Goal: Check status: Check status

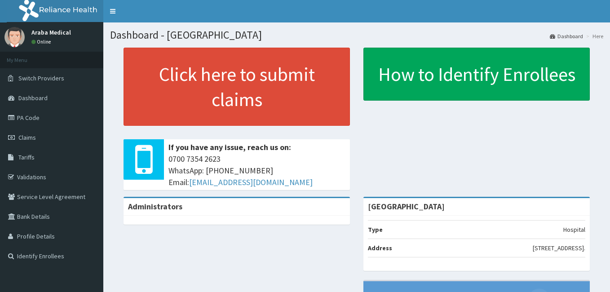
click at [23, 133] on link "Claims" at bounding box center [51, 138] width 103 height 20
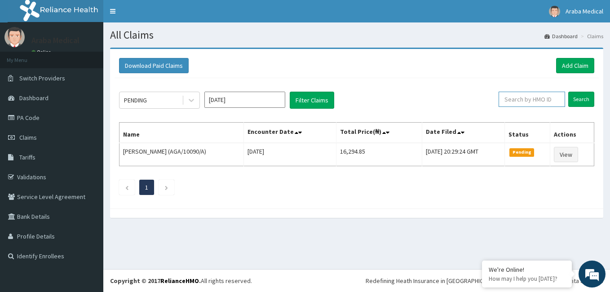
click at [526, 97] on input "text" at bounding box center [532, 99] width 66 height 15
type input "DPM/10068/A"
click at [580, 99] on input "Search" at bounding box center [581, 99] width 26 height 15
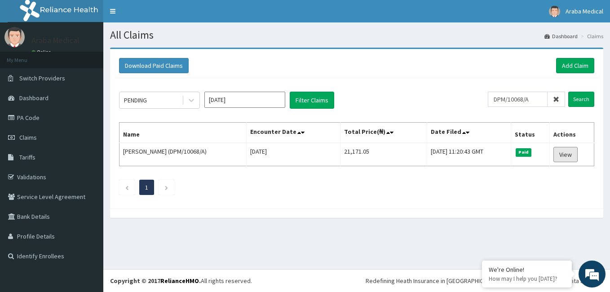
click at [571, 155] on link "View" at bounding box center [566, 154] width 24 height 15
drag, startPoint x: 550, startPoint y: 102, endPoint x: 509, endPoint y: 100, distance: 40.9
click at [509, 100] on input "DPM/10068/A" at bounding box center [532, 99] width 66 height 15
type input "MUH/10022/A"
click at [584, 97] on input "Search" at bounding box center [581, 99] width 26 height 15
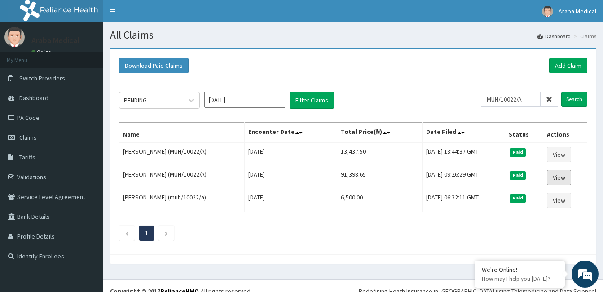
click at [563, 174] on link "View" at bounding box center [559, 177] width 24 height 15
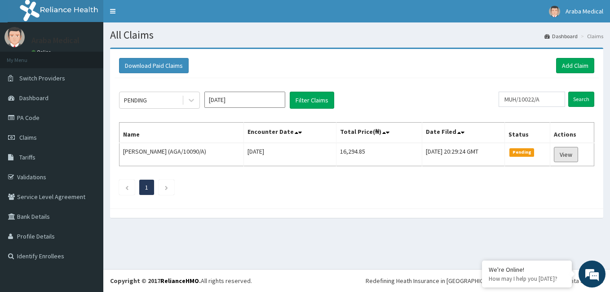
click at [569, 155] on link "View" at bounding box center [566, 154] width 24 height 15
click at [549, 97] on input "MUH/10022/A" at bounding box center [532, 99] width 66 height 15
type input "MUH/10022/A"
click at [583, 99] on input "Search" at bounding box center [581, 99] width 26 height 15
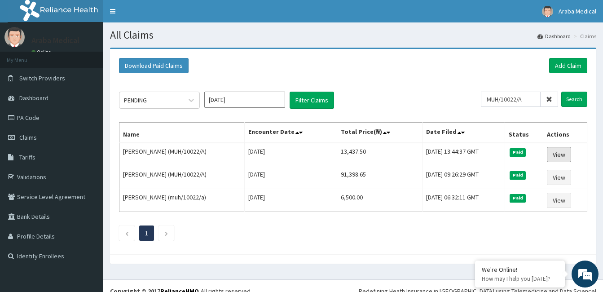
click at [559, 154] on link "View" at bounding box center [559, 154] width 24 height 15
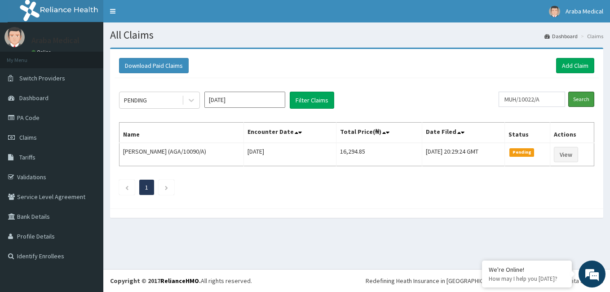
click at [581, 98] on input "Search" at bounding box center [581, 99] width 26 height 15
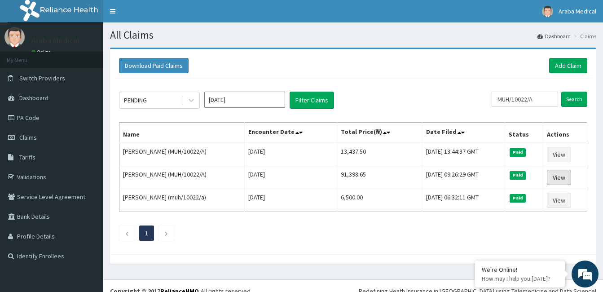
click at [557, 177] on link "View" at bounding box center [559, 177] width 24 height 15
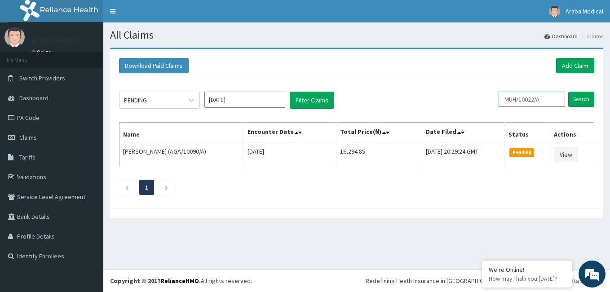
drag, startPoint x: 550, startPoint y: 100, endPoint x: 511, endPoint y: 101, distance: 39.1
click at [511, 101] on input "MUH/10022/A" at bounding box center [532, 99] width 66 height 15
click at [577, 99] on input "Search" at bounding box center [581, 99] width 26 height 15
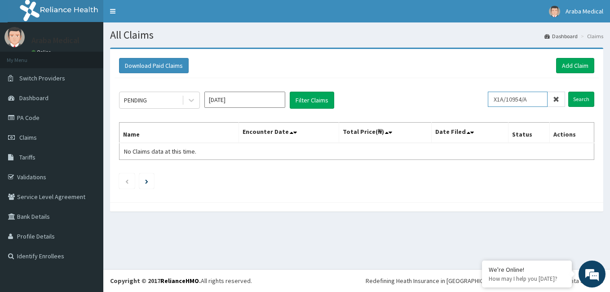
click at [503, 99] on input "X1A/10954/A" at bounding box center [518, 99] width 60 height 15
type input "XIA/10954/A"
click at [579, 102] on input "Search" at bounding box center [581, 99] width 26 height 15
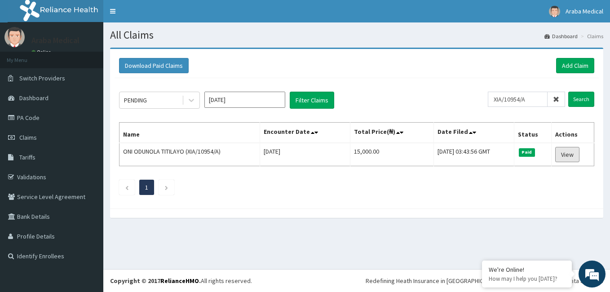
click at [566, 152] on link "View" at bounding box center [567, 154] width 24 height 15
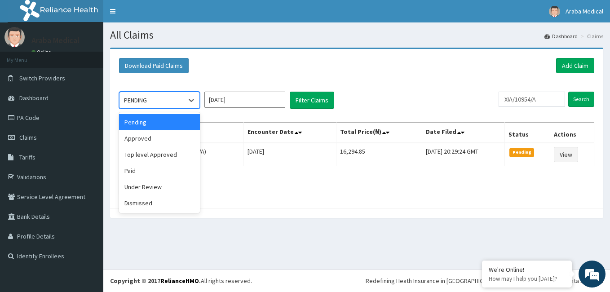
click at [178, 100] on div "PENDING" at bounding box center [151, 100] width 62 height 14
click at [153, 142] on div "Approved" at bounding box center [159, 138] width 81 height 16
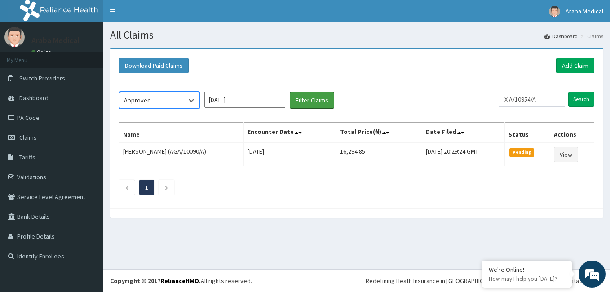
click at [299, 104] on button "Filter Claims" at bounding box center [312, 100] width 44 height 17
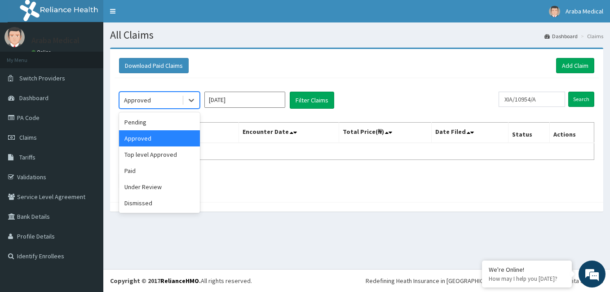
click at [146, 102] on div "Approved" at bounding box center [137, 100] width 27 height 9
click at [146, 157] on div "Top level Approved" at bounding box center [159, 154] width 81 height 16
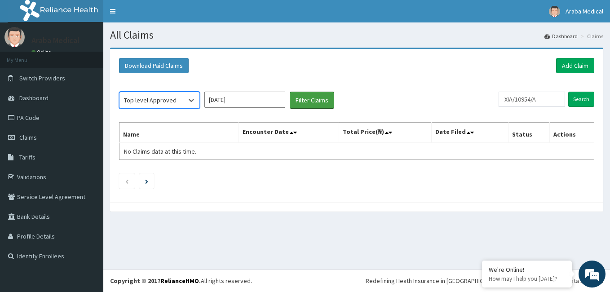
click at [311, 97] on button "Filter Claims" at bounding box center [312, 100] width 44 height 17
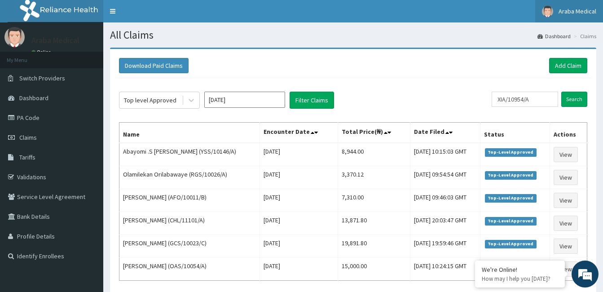
click at [567, 12] on span "Araba Medical" at bounding box center [578, 11] width 38 height 8
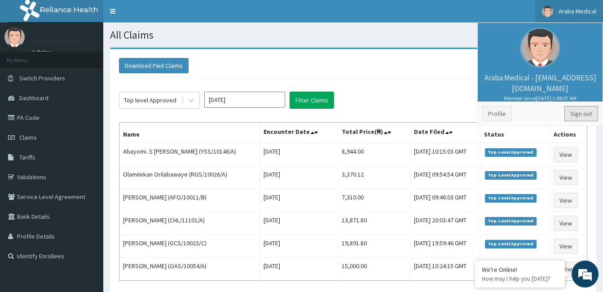
click at [595, 109] on link "Sign out" at bounding box center [582, 113] width 34 height 15
